Goal: Information Seeking & Learning: Compare options

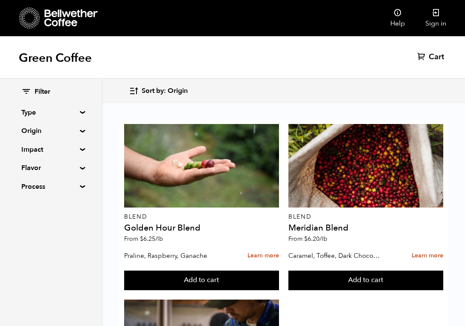
click at [82, 134] on div "Filter Type Blend Single Origin Decaf Seasonal Year Round Origin Blend [GEOGRAP…" at bounding box center [50, 139] width 101 height 121
click at [80, 132] on summary "Origin" at bounding box center [50, 131] width 59 height 10
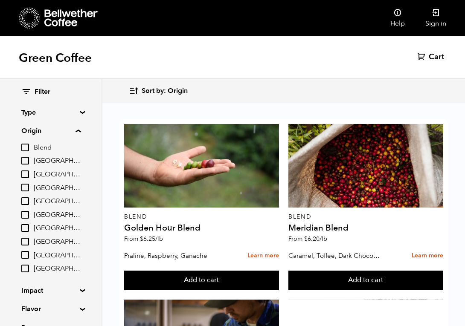
click at [25, 189] on input "Colombia" at bounding box center [25, 188] width 8 height 8
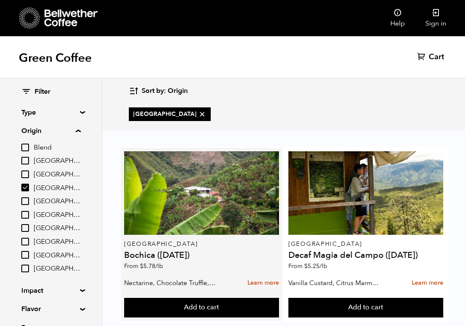
scroll to position [17, 0]
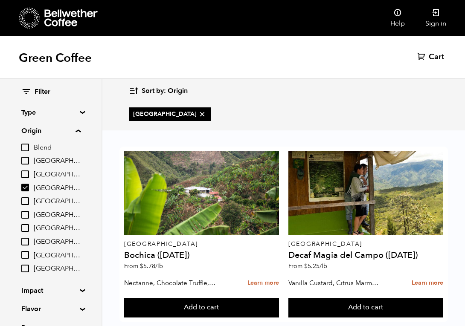
click at [28, 185] on input "Colombia" at bounding box center [25, 188] width 8 height 8
checkbox input "false"
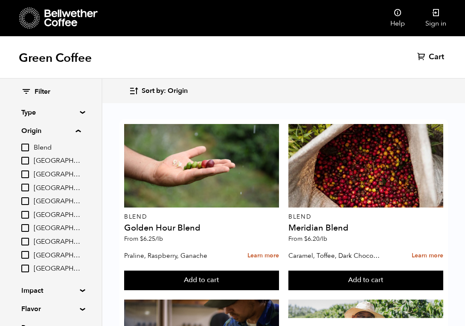
click at [28, 214] on input "[GEOGRAPHIC_DATA]" at bounding box center [25, 215] width 8 height 8
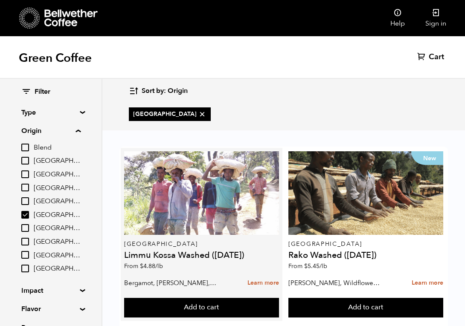
scroll to position [25, 0]
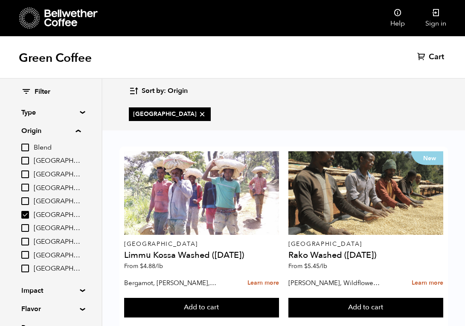
click at [317, 82] on div "Sort by: Origin Sort by: Origin Sort by: Most recent Sort by: Name Sort by: Pri…" at bounding box center [283, 91] width 309 height 20
click at [26, 214] on input "[GEOGRAPHIC_DATA]" at bounding box center [25, 215] width 8 height 8
checkbox input "false"
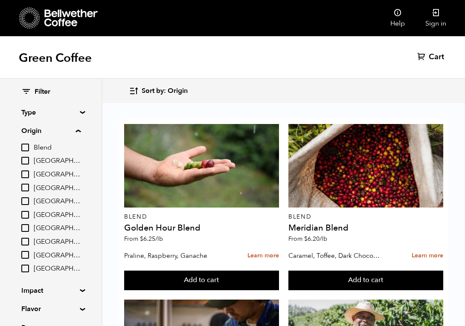
scroll to position [39, 0]
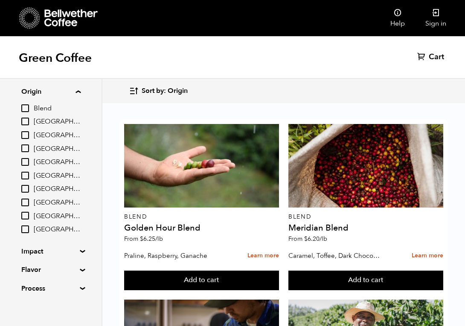
click at [25, 204] on input "[GEOGRAPHIC_DATA]" at bounding box center [25, 203] width 8 height 8
checkbox input "true"
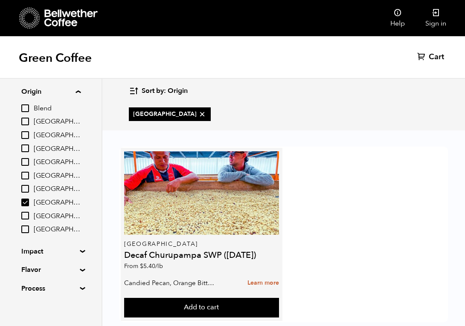
scroll to position [17, 0]
click at [215, 251] on h4 "Decaf Churupampa SWP ([DATE])" at bounding box center [201, 255] width 155 height 9
click at [262, 263] on p "From $ 5.40 /lb" at bounding box center [201, 266] width 155 height 6
click at [214, 251] on h4 "Decaf Churupampa SWP ([DATE])" at bounding box center [201, 255] width 155 height 9
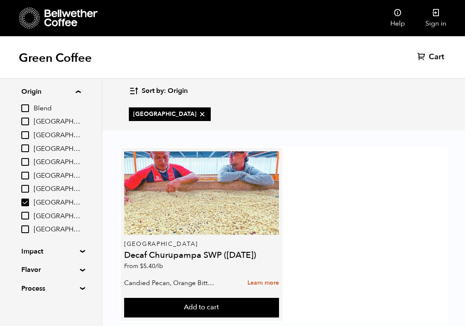
click at [229, 183] on div at bounding box center [201, 193] width 155 height 84
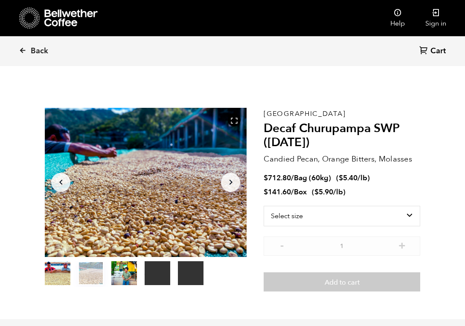
scroll to position [371, 365]
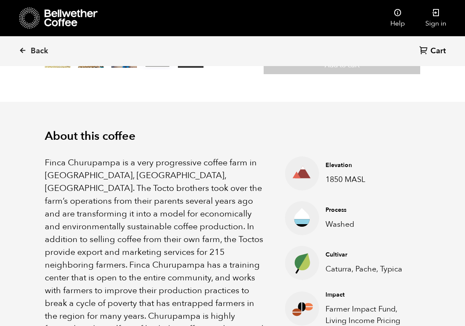
scroll to position [218, 0]
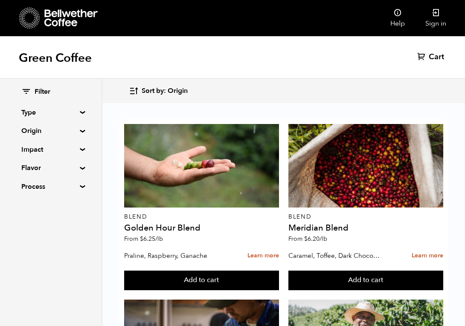
click at [274, 81] on div "Sort by: Origin Sort by: Origin Sort by: Most recent Sort by: Name Sort by: Pri…" at bounding box center [283, 91] width 309 height 20
click at [80, 130] on summary "Origin" at bounding box center [50, 131] width 59 height 10
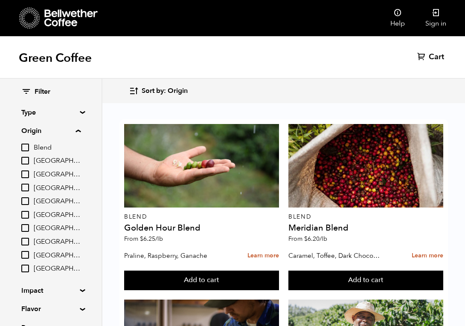
click at [24, 159] on input "[GEOGRAPHIC_DATA]" at bounding box center [25, 161] width 8 height 8
checkbox input "true"
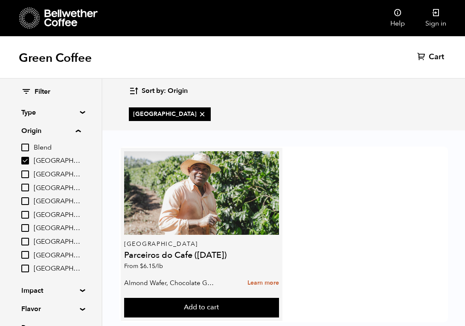
click at [176, 254] on h4 "Parceiros do Cafe ([DATE])" at bounding box center [201, 255] width 155 height 9
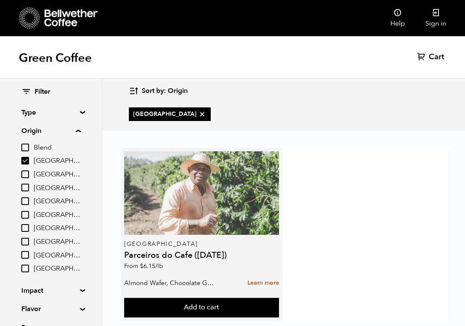
click at [173, 220] on div at bounding box center [201, 193] width 155 height 84
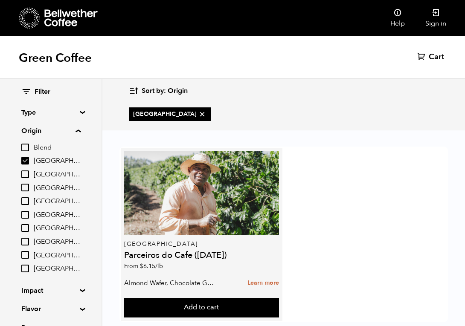
click at [147, 254] on h4 "Parceiros do Cafe ([DATE])" at bounding box center [201, 255] width 155 height 9
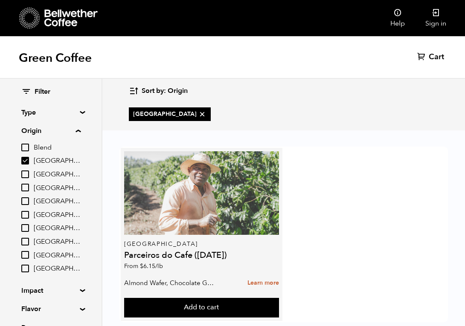
click at [204, 202] on div at bounding box center [201, 193] width 155 height 84
click at [240, 190] on div at bounding box center [201, 193] width 155 height 84
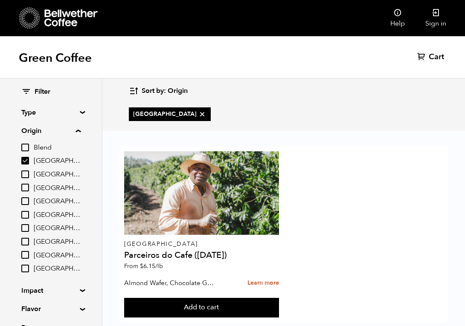
click at [362, 188] on div "Brazil Parceiros do Cafe ([DATE]) From $ 6.15 /[PERSON_NAME] Wafer, Chocolate G…" at bounding box center [283, 235] width 328 height 176
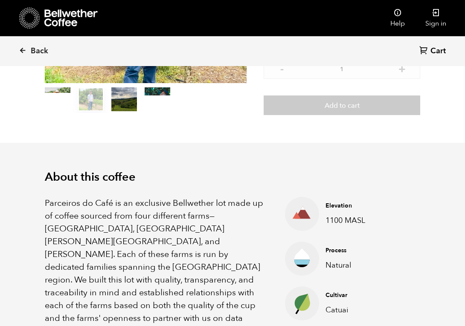
scroll to position [175, 0]
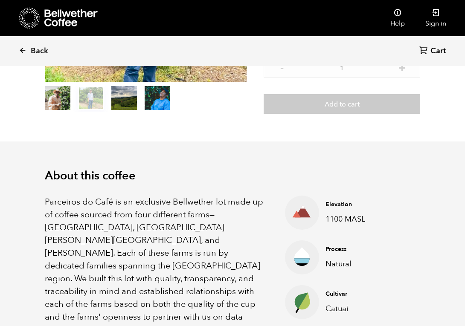
click at [374, 181] on h2 "About this coffee" at bounding box center [232, 176] width 375 height 14
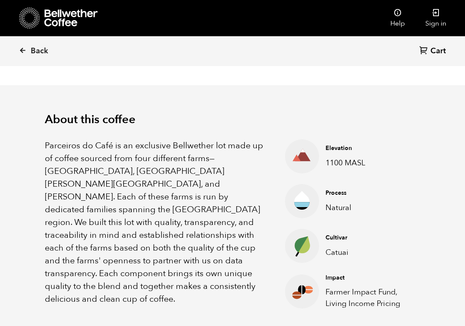
scroll to position [232, 0]
